Goal: Task Accomplishment & Management: Use online tool/utility

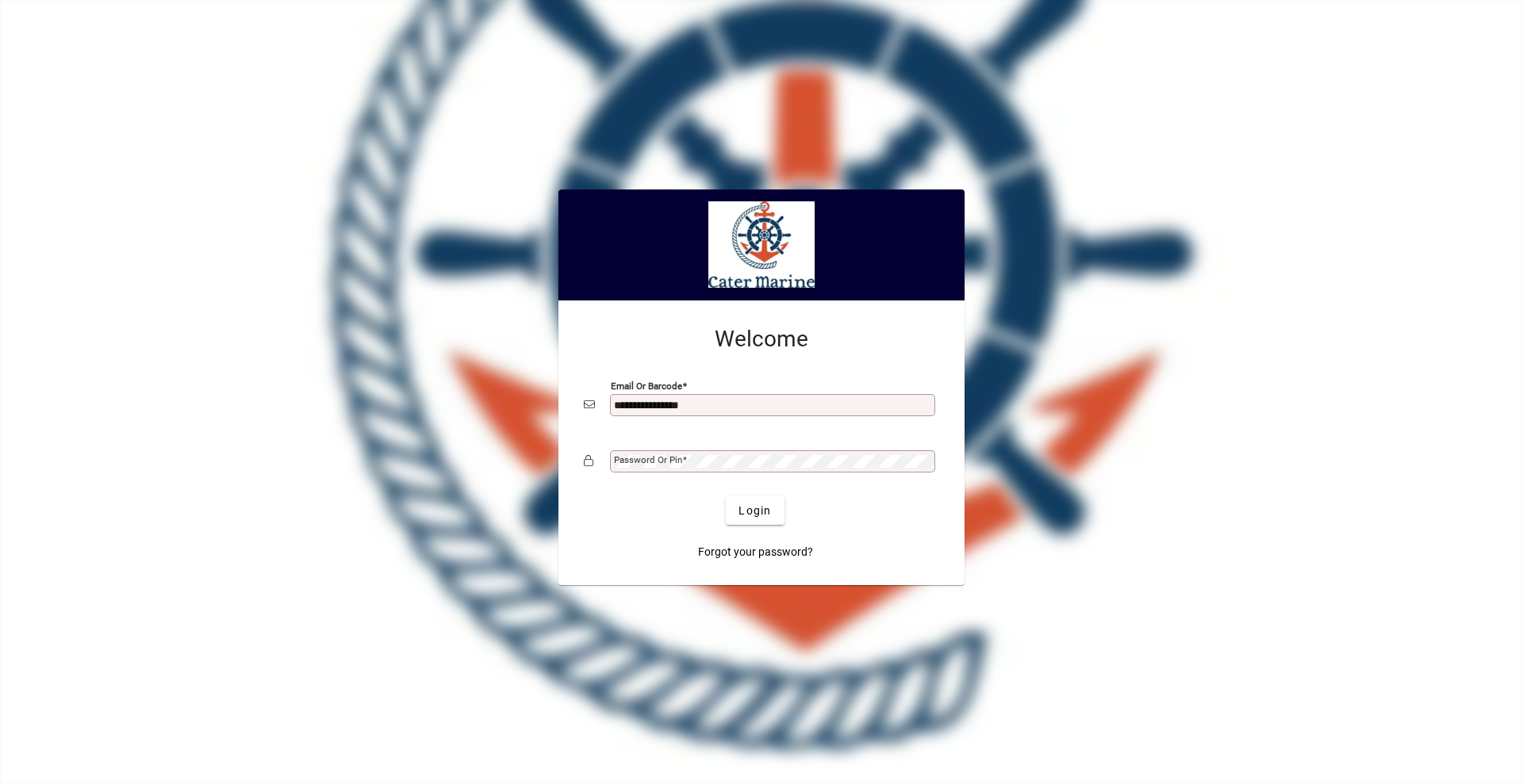
type input "**********"
click at [726, 497] on button "Login" at bounding box center [755, 511] width 58 height 29
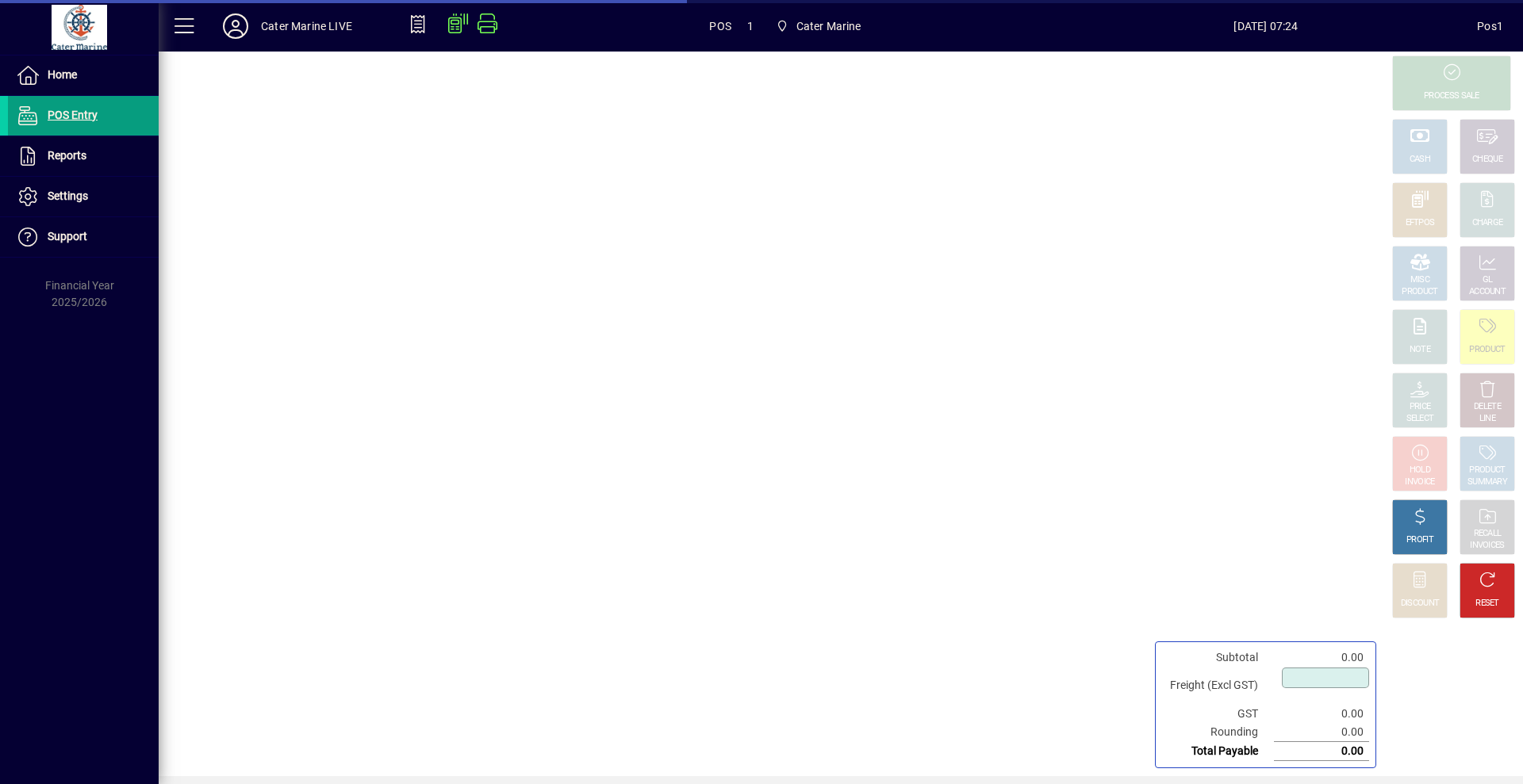
type input "****"
